Goal: Task Accomplishment & Management: Manage account settings

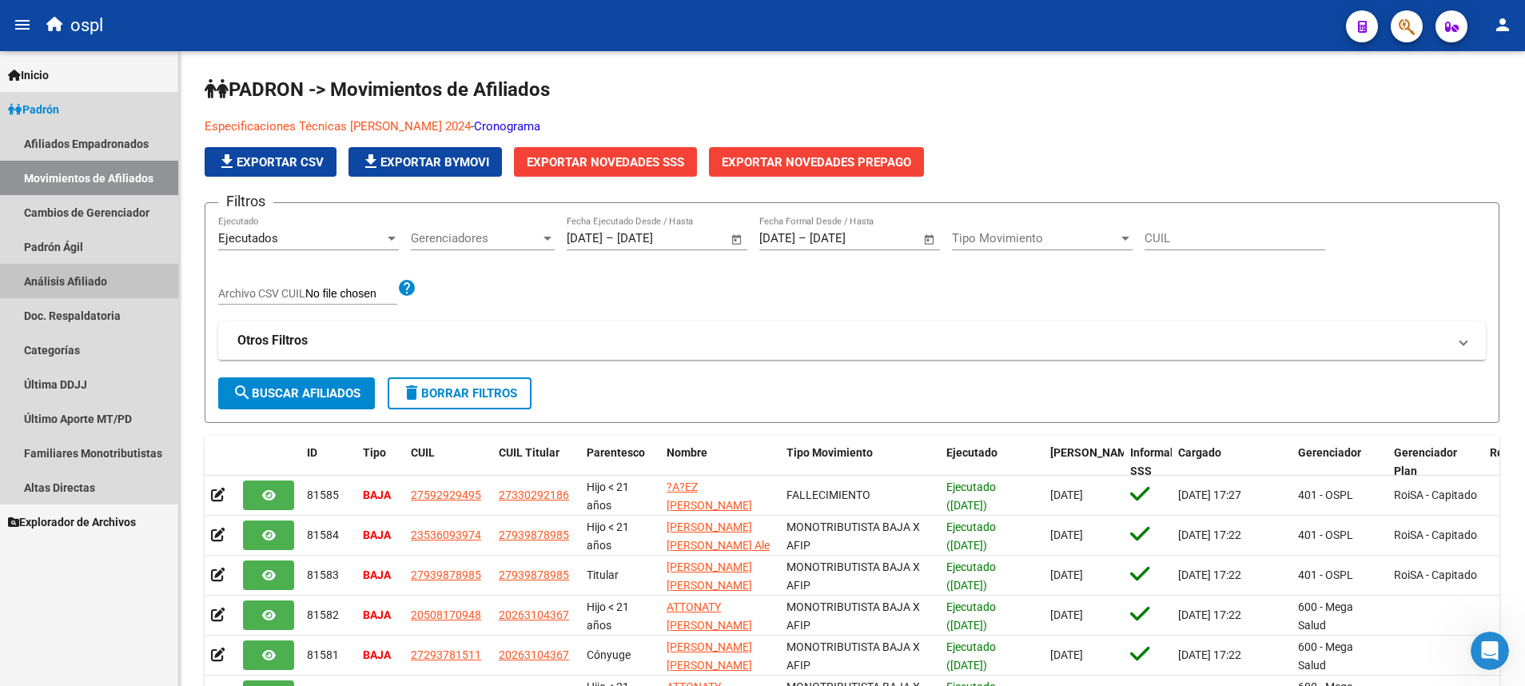
click at [103, 277] on link "Análisis Afiliado" at bounding box center [89, 281] width 178 height 34
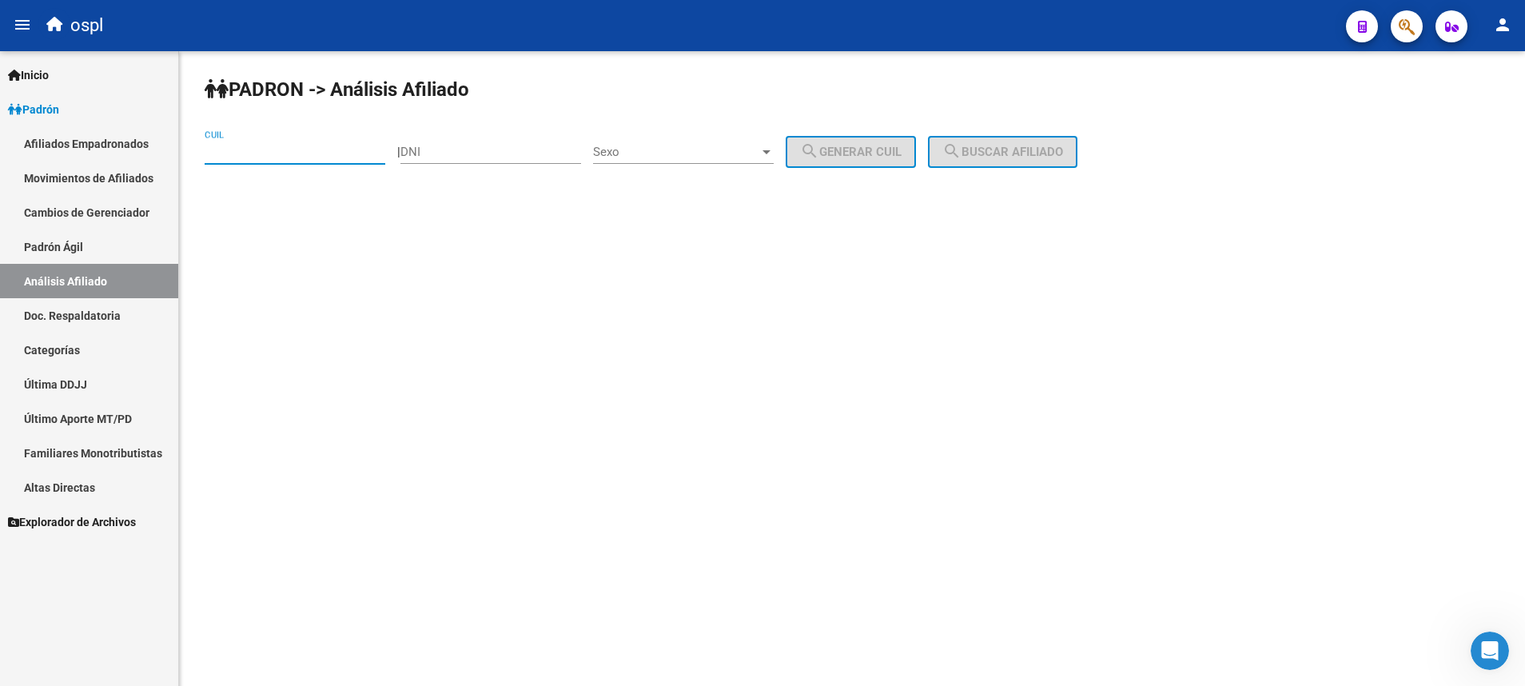
click at [336, 153] on input "CUIL" at bounding box center [295, 152] width 181 height 14
paste input "27-37407246-9"
type input "27-37407246-9"
click at [1045, 149] on span "search Buscar afiliado" at bounding box center [1002, 152] width 121 height 14
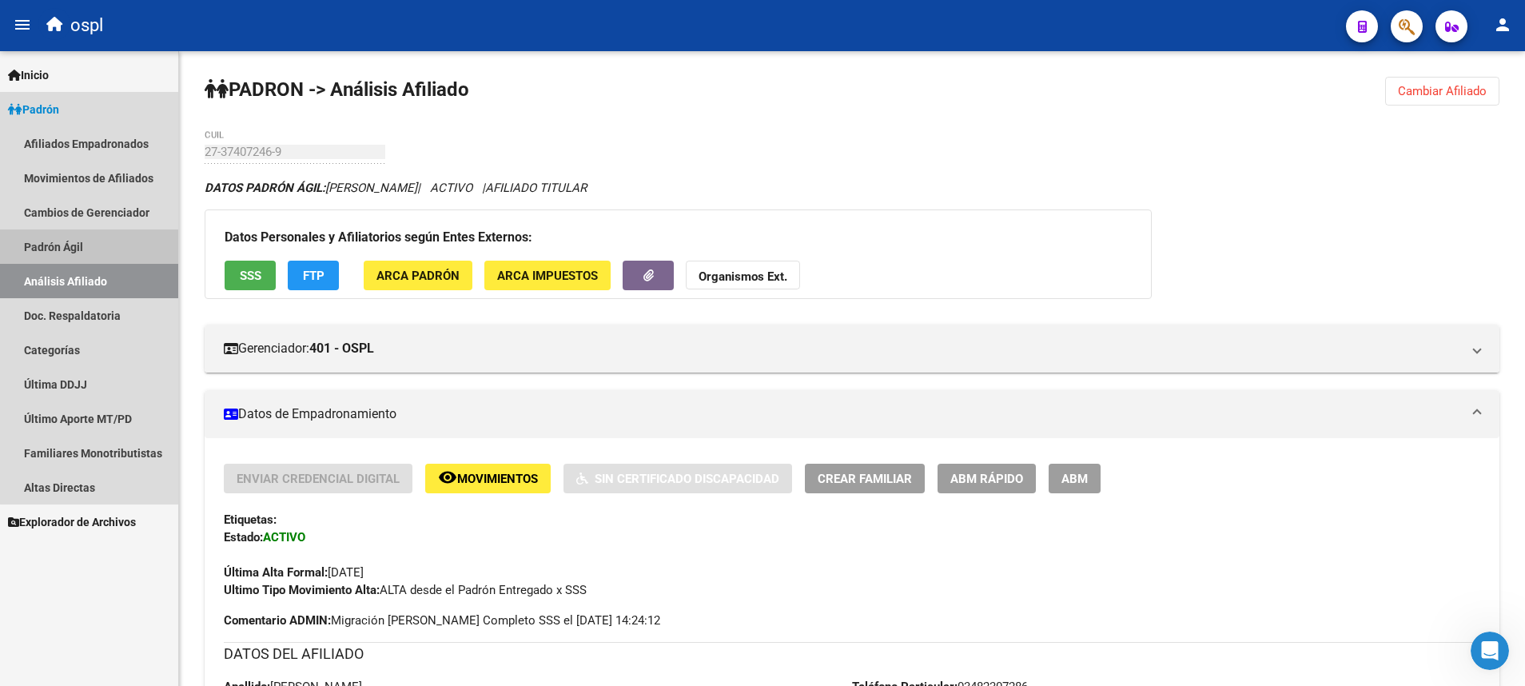
click at [119, 240] on link "Padrón Ágil" at bounding box center [89, 246] width 178 height 34
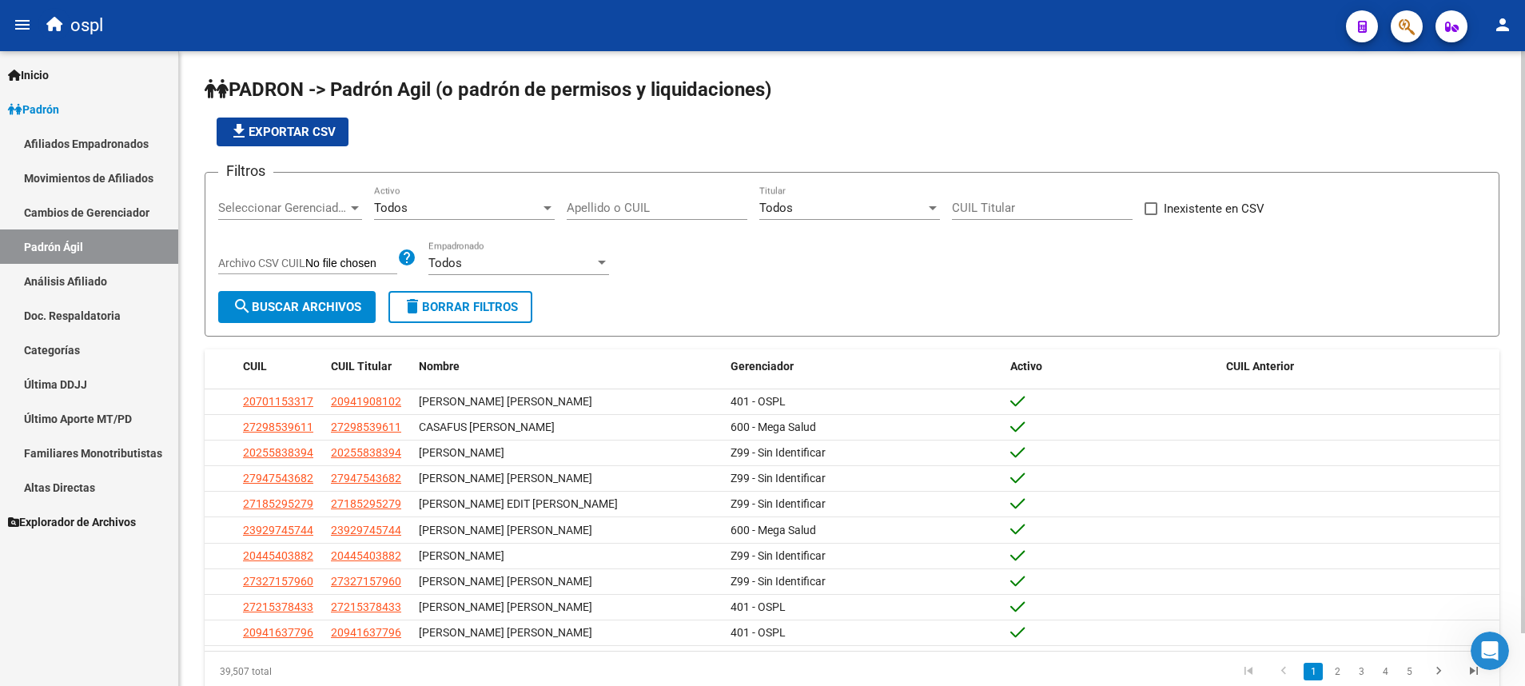
click at [665, 211] on input "Apellido o CUIL" at bounding box center [657, 208] width 181 height 14
paste input "27405626212"
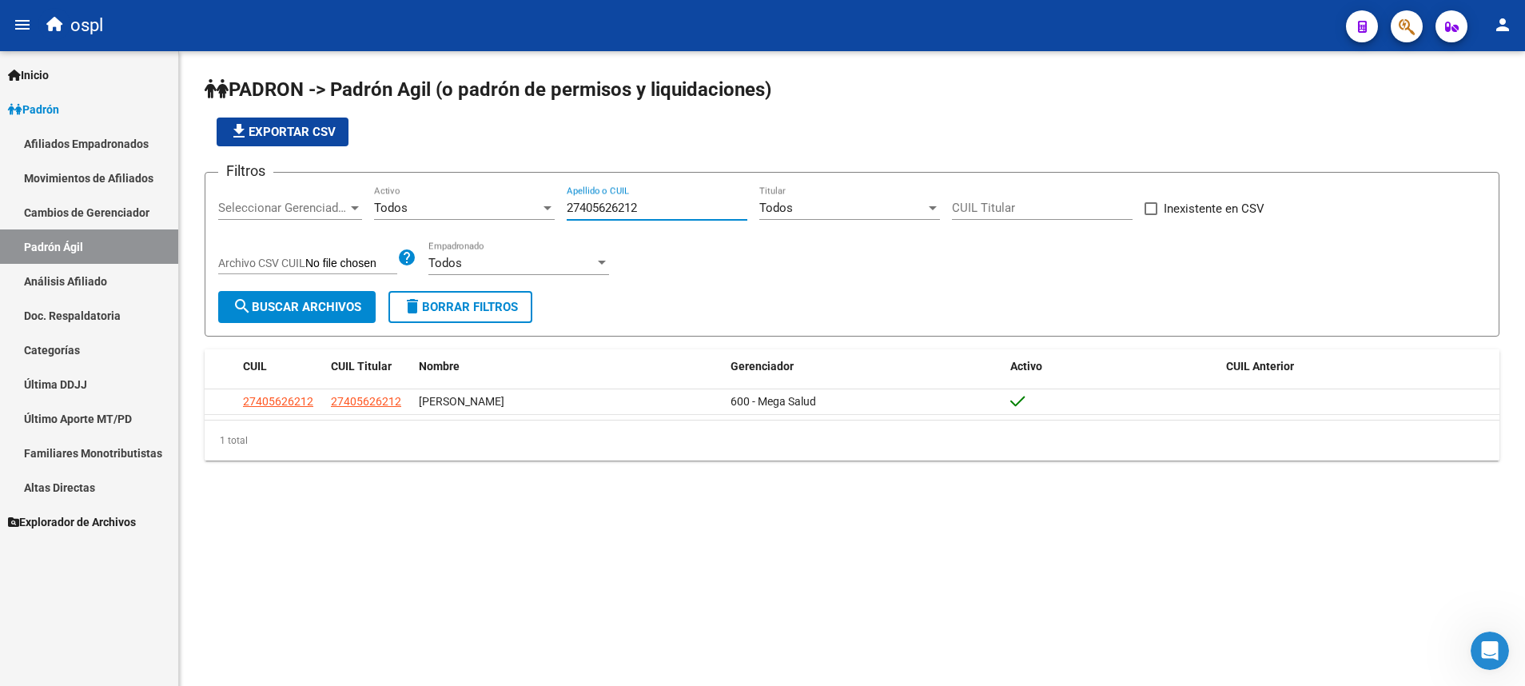
click at [624, 200] on div "27405626212 Apellido o CUIL" at bounding box center [657, 202] width 181 height 34
paste input "27271306615"
type input "2"
paste input "27271306615"
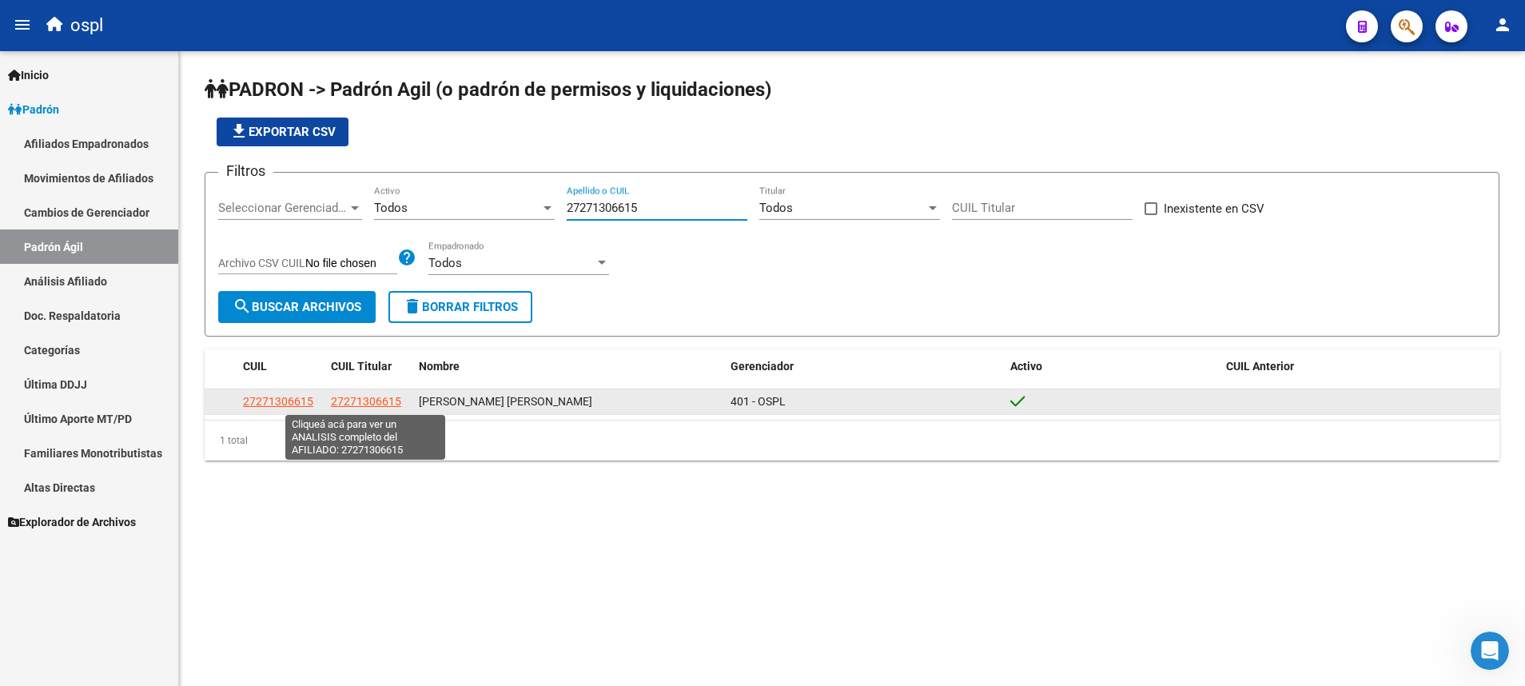
type input "27271306615"
click at [384, 403] on span "27271306615" at bounding box center [366, 401] width 70 height 13
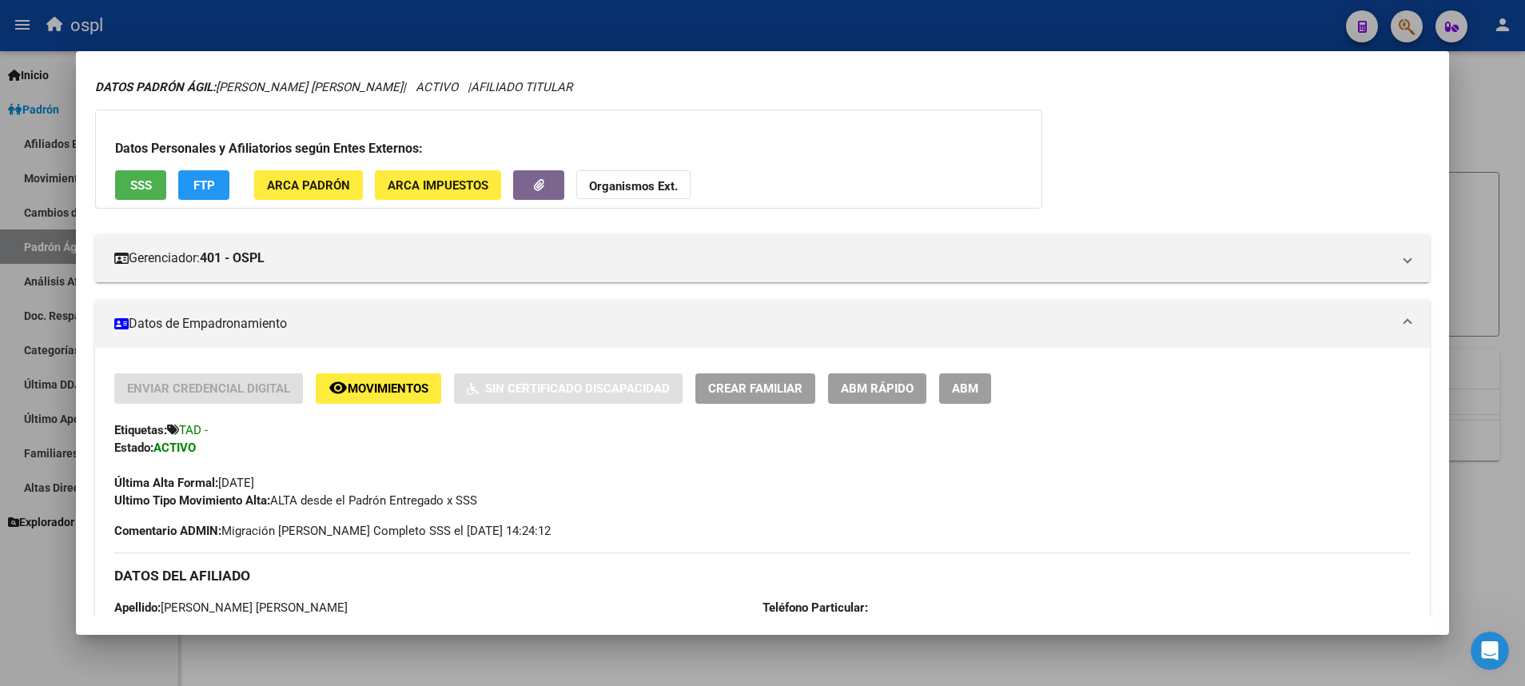
scroll to position [50, 0]
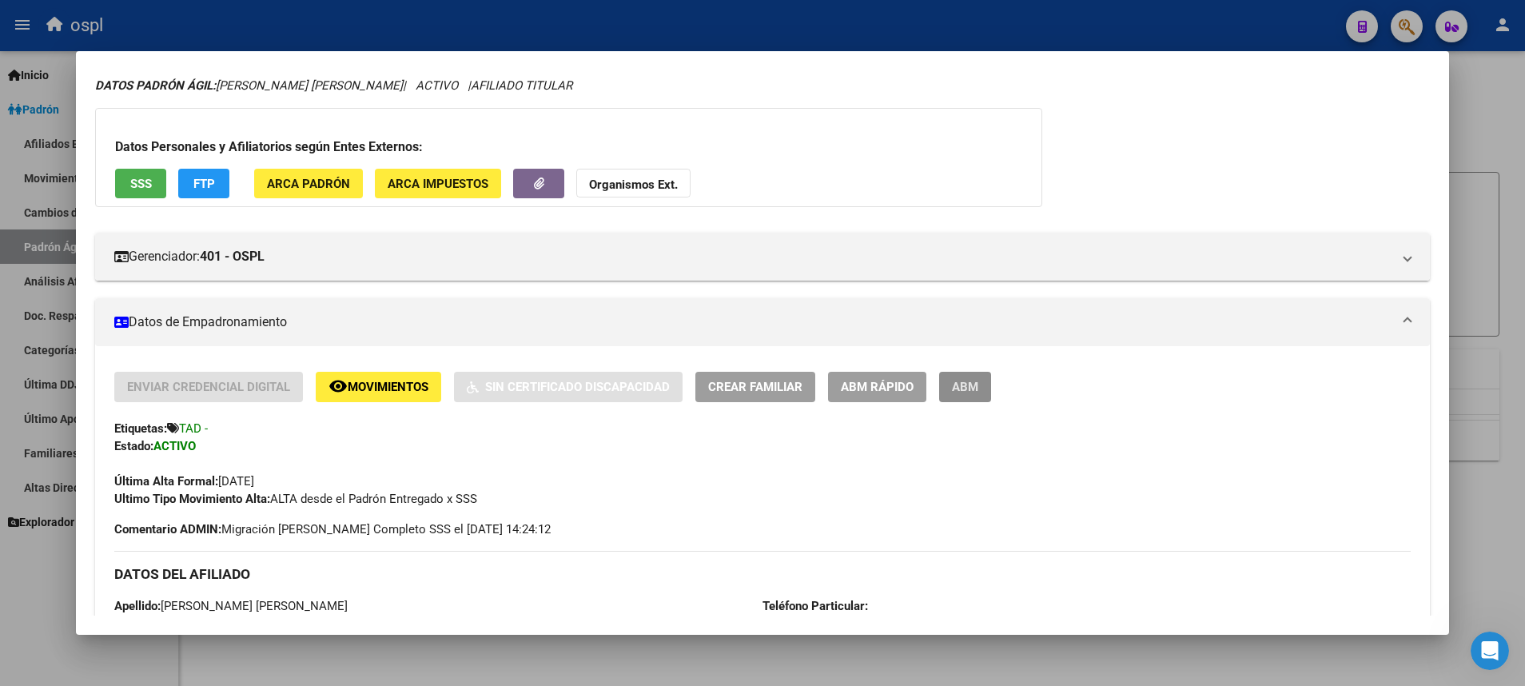
click at [977, 380] on span "ABM" at bounding box center [965, 387] width 26 height 14
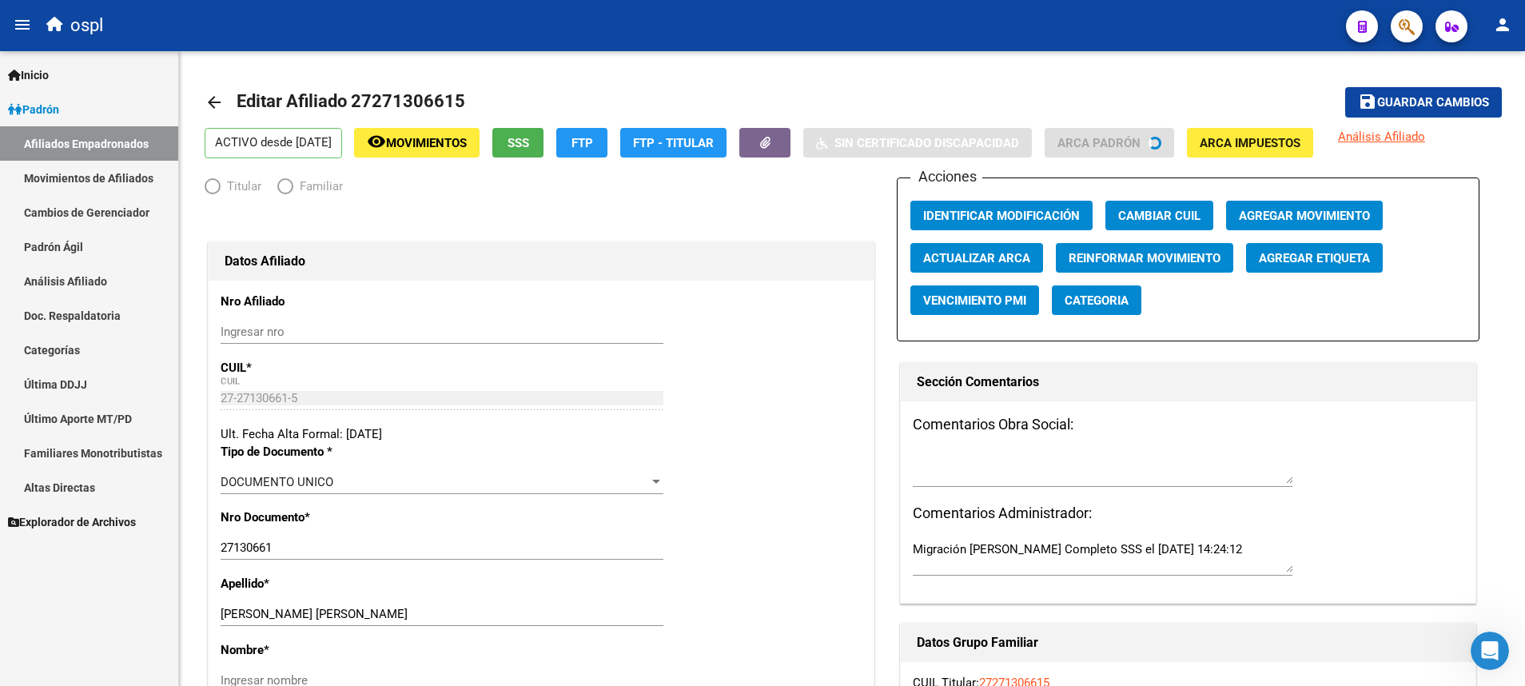
radio input "true"
type input "27-27130661-5"
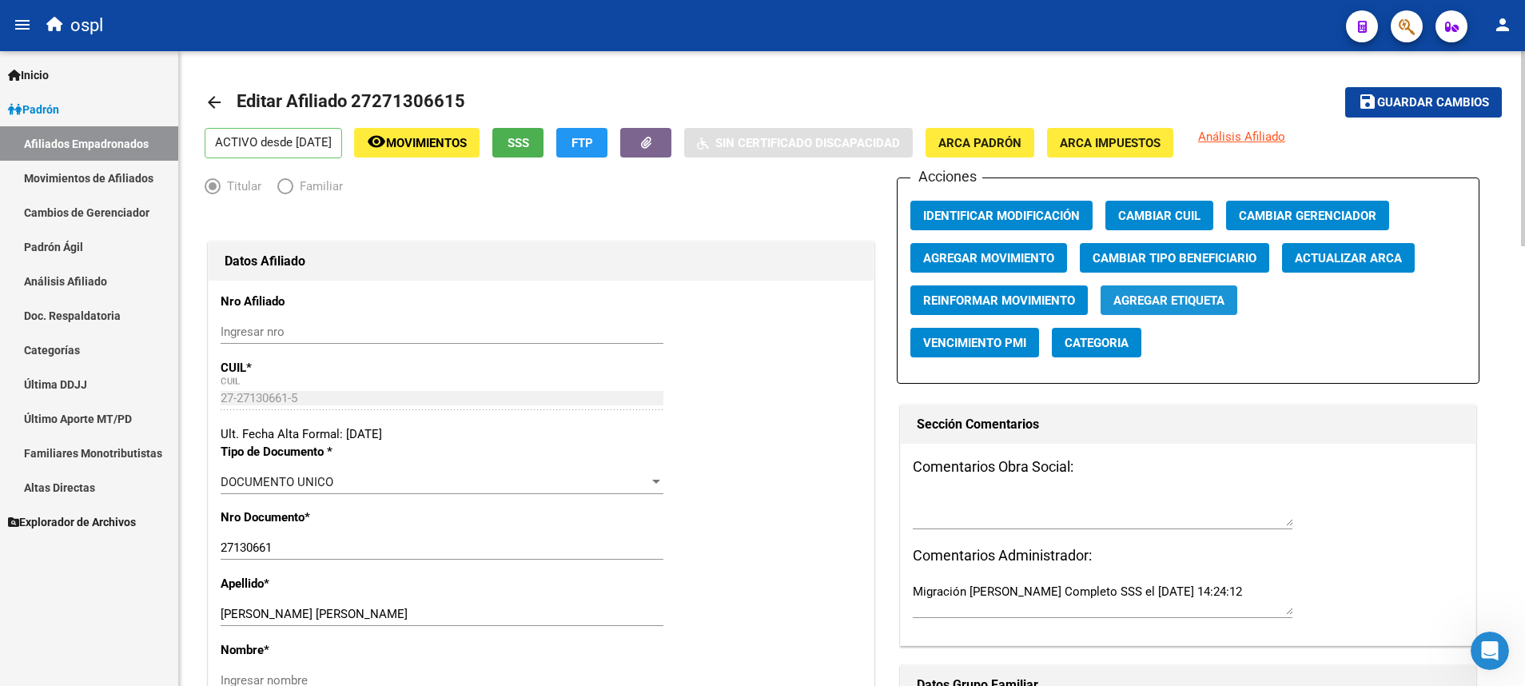
click at [1191, 297] on span "Agregar Etiqueta" at bounding box center [1168, 300] width 111 height 14
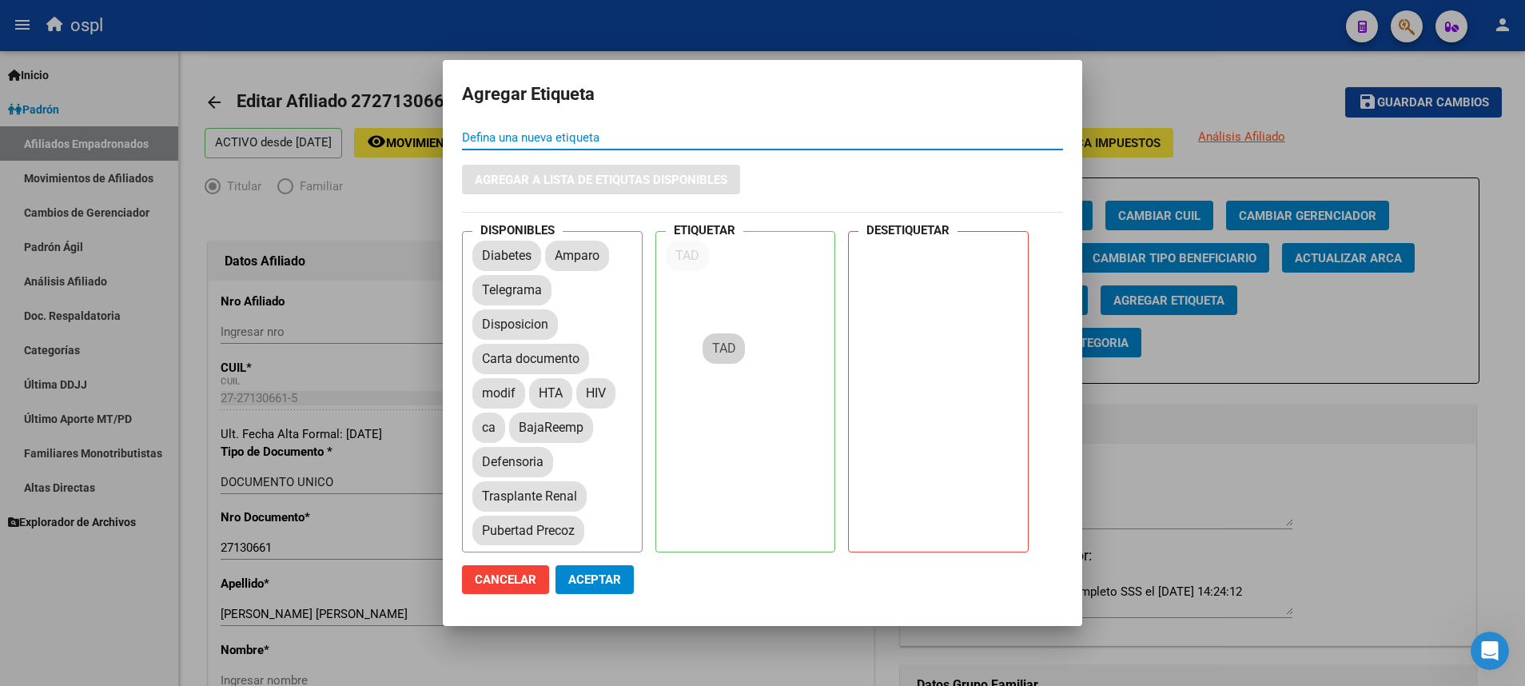
drag, startPoint x: 560, startPoint y: 255, endPoint x: 718, endPoint y: 348, distance: 183.1
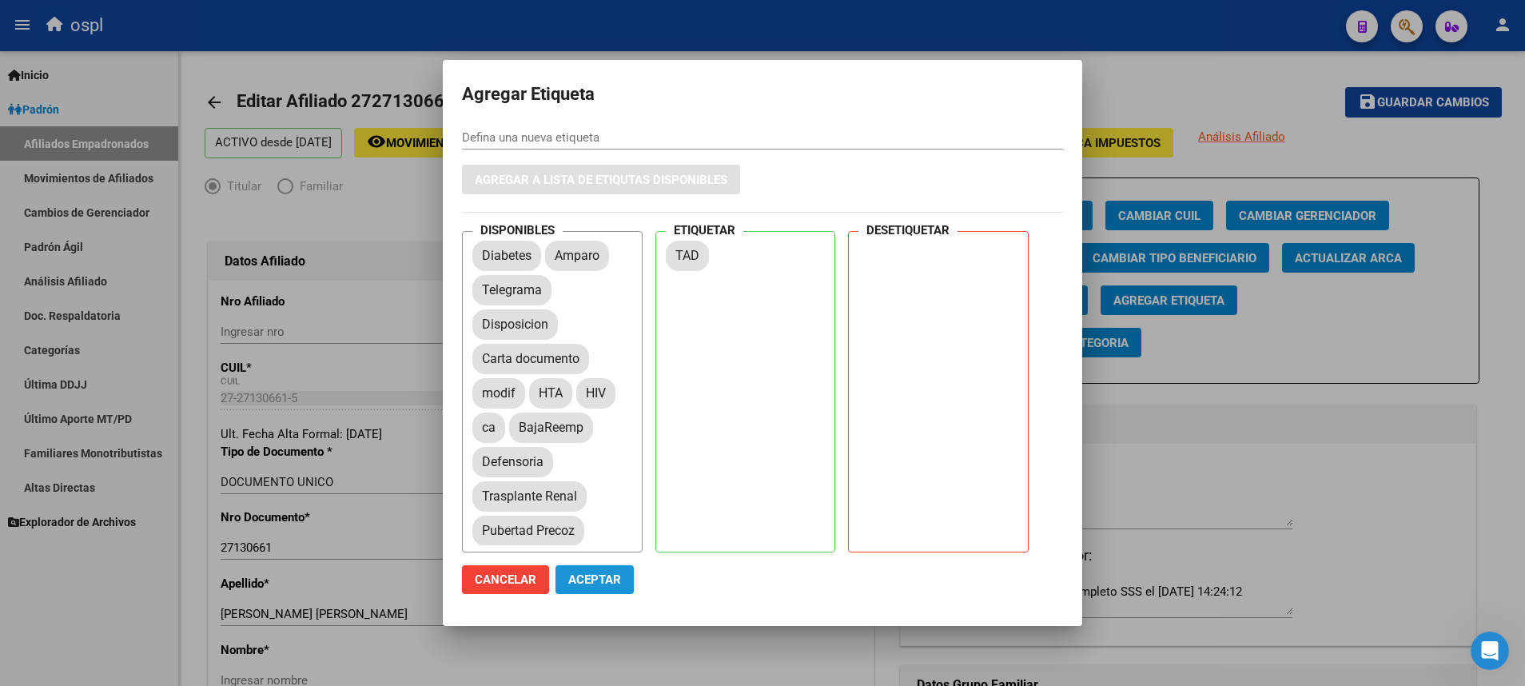
click at [593, 582] on span "Aceptar" at bounding box center [594, 579] width 53 height 14
